Goal: Task Accomplishment & Management: Manage account settings

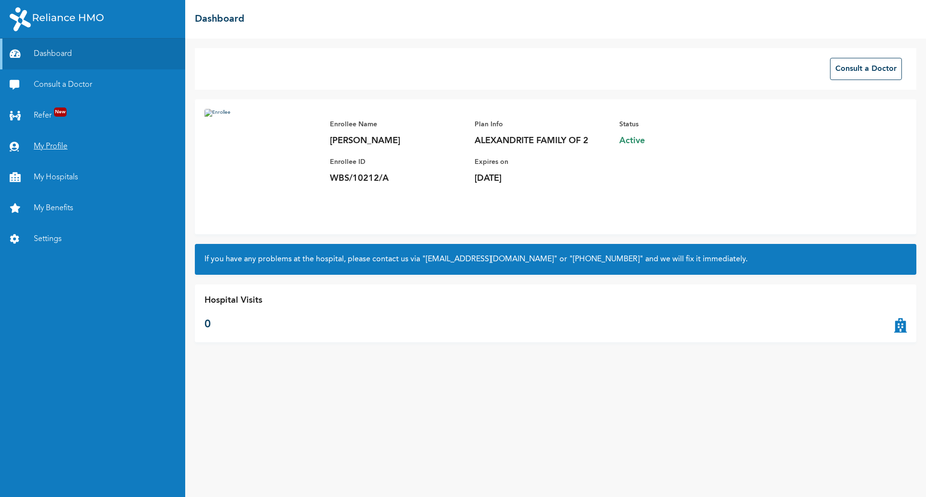
click at [40, 144] on link "My Profile" at bounding box center [92, 146] width 185 height 31
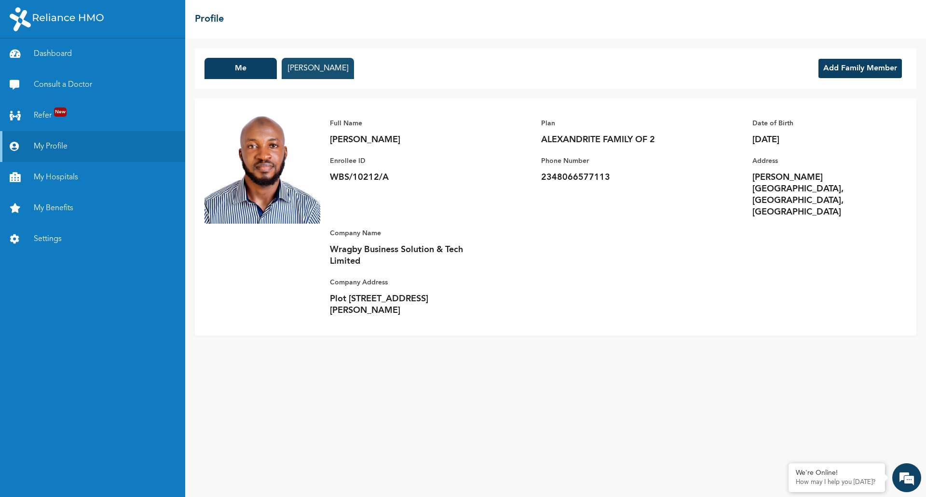
click at [345, 68] on button "[PERSON_NAME]" at bounding box center [318, 68] width 72 height 21
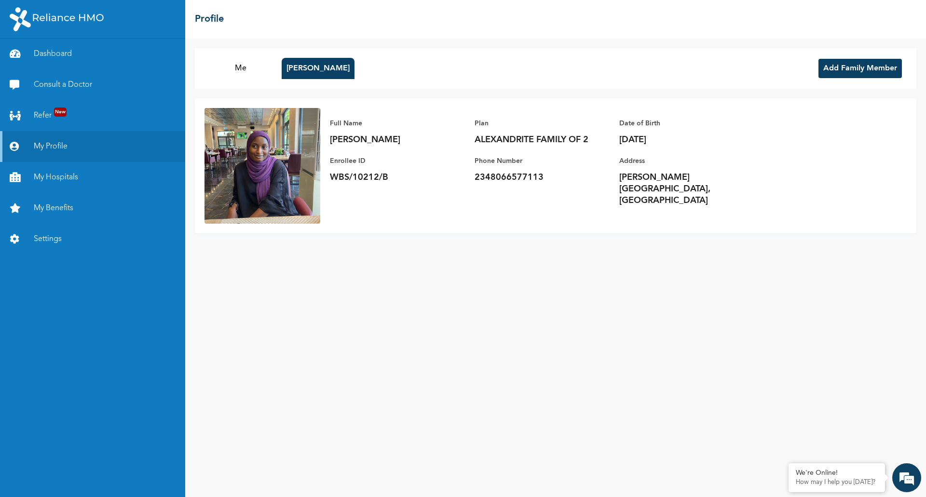
click at [844, 69] on button "Add Family Member" at bounding box center [860, 68] width 83 height 19
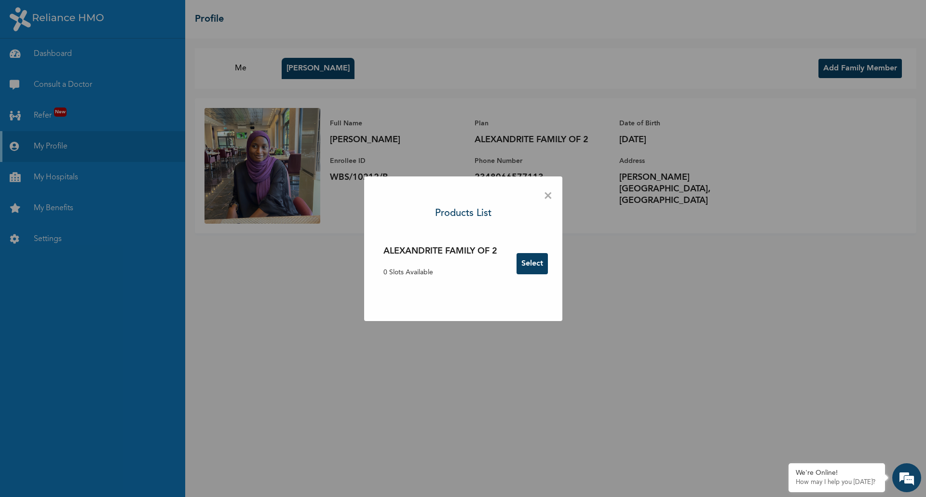
click at [526, 264] on button "Select" at bounding box center [532, 263] width 31 height 21
